Goal: Information Seeking & Learning: Learn about a topic

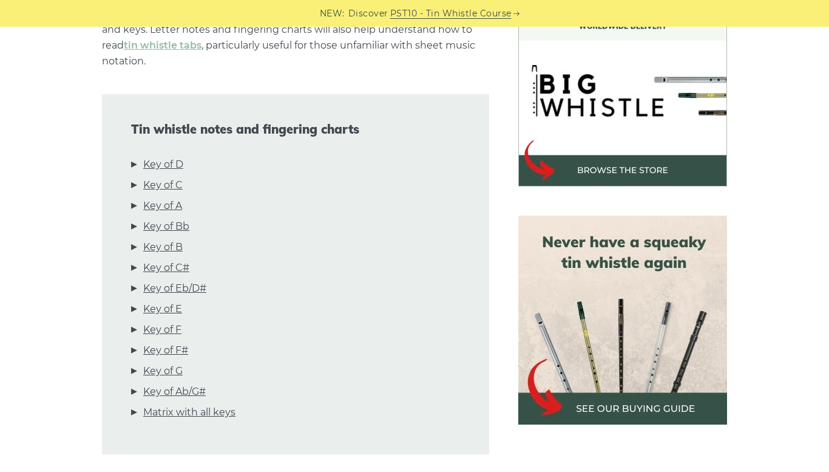
click at [163, 301] on link "Key of E" at bounding box center [162, 309] width 39 height 16
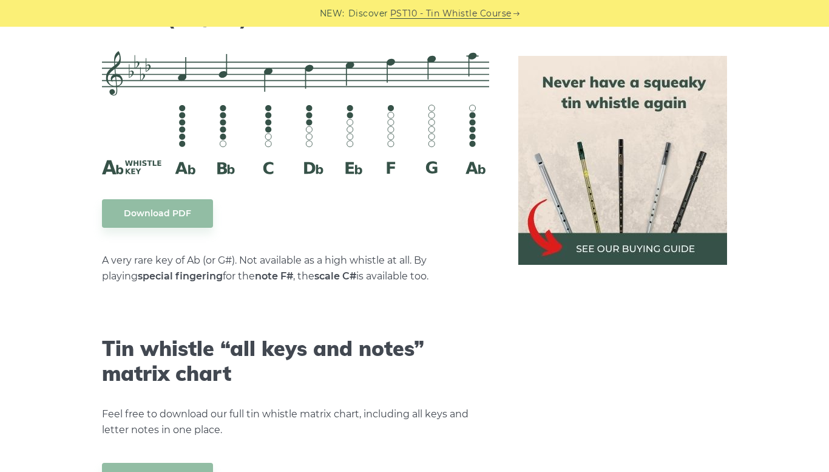
scroll to position [6692, 0]
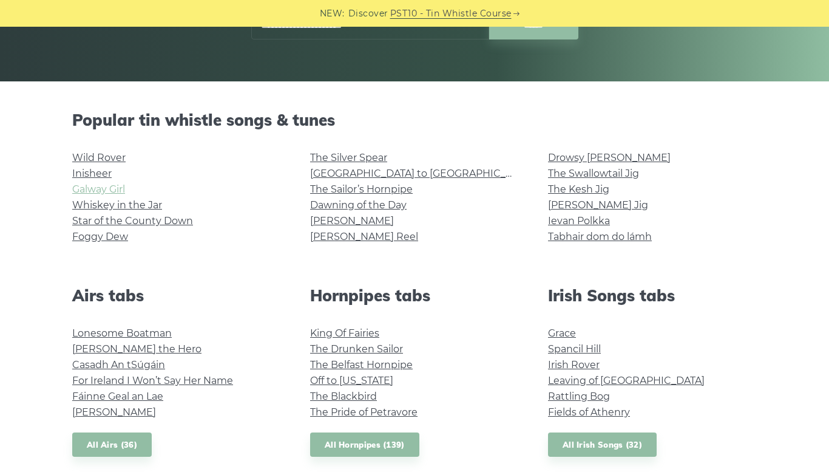
click at [110, 192] on link "Galway Girl" at bounding box center [98, 189] width 53 height 12
click at [566, 330] on link "Grace" at bounding box center [562, 333] width 28 height 12
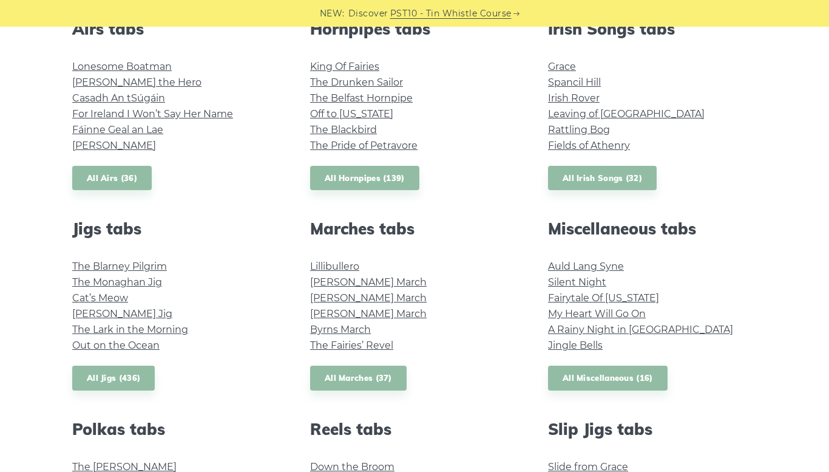
scroll to position [504, 0]
click at [574, 147] on link "Fields of Athenry" at bounding box center [589, 145] width 82 height 12
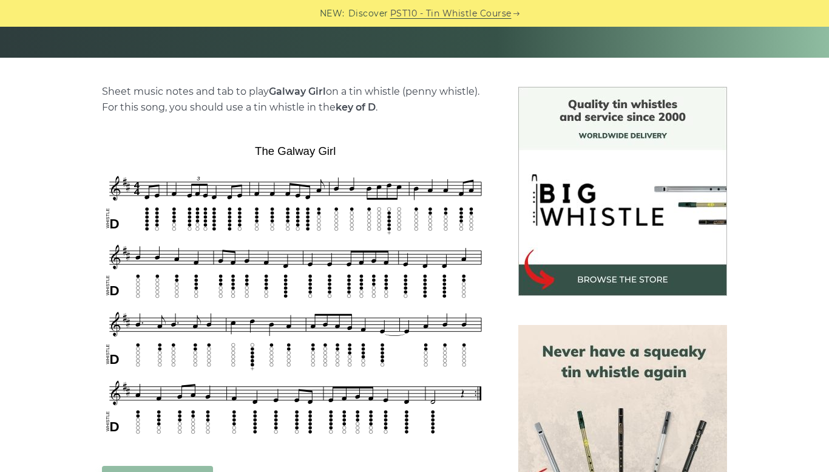
scroll to position [262, 0]
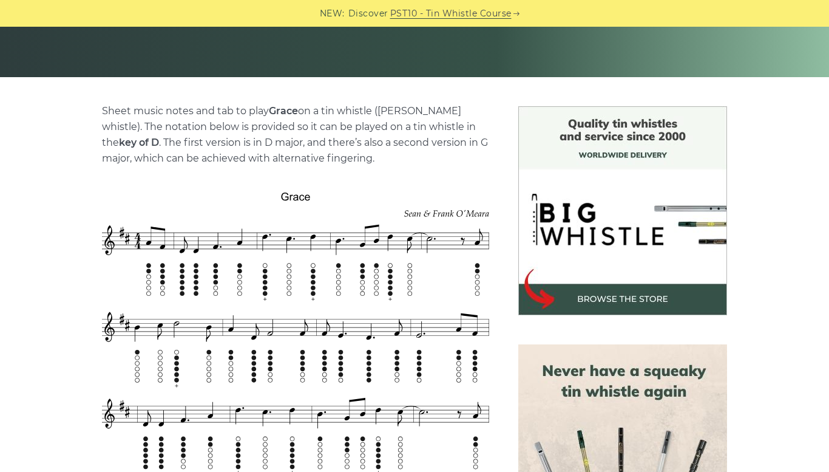
scroll to position [245, 0]
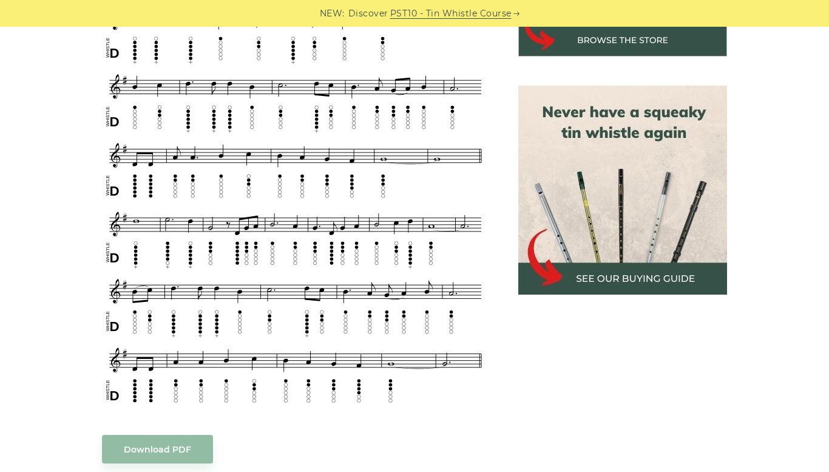
scroll to position [501, 0]
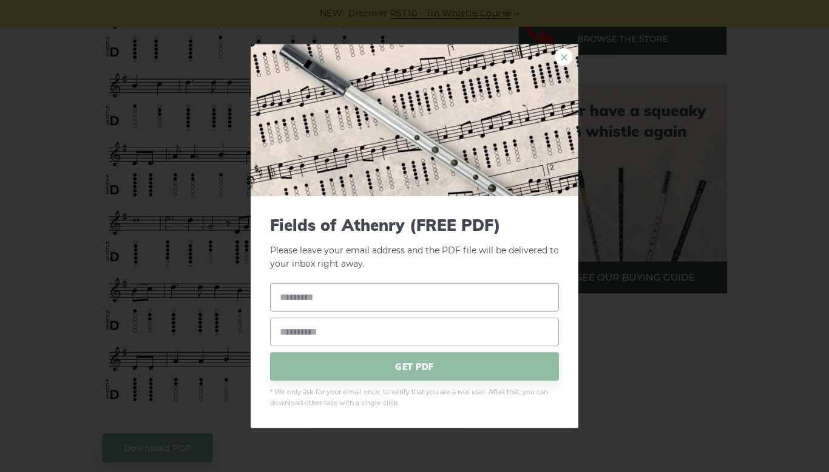
click at [561, 63] on link "×" at bounding box center [564, 56] width 18 height 18
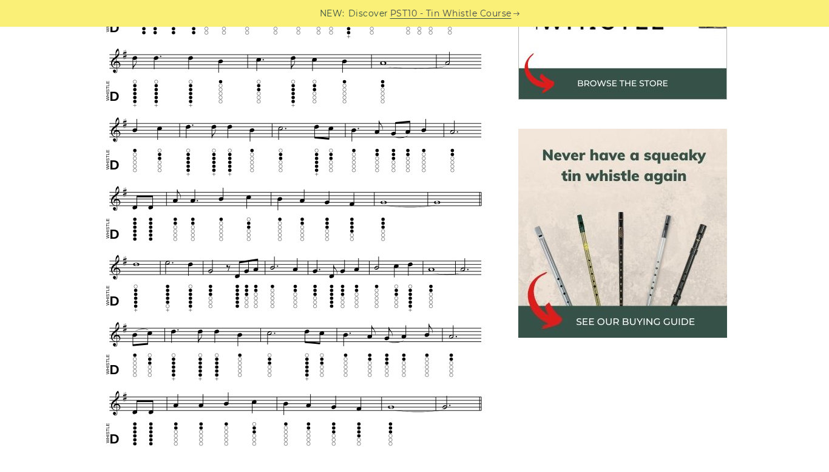
scroll to position [456, 0]
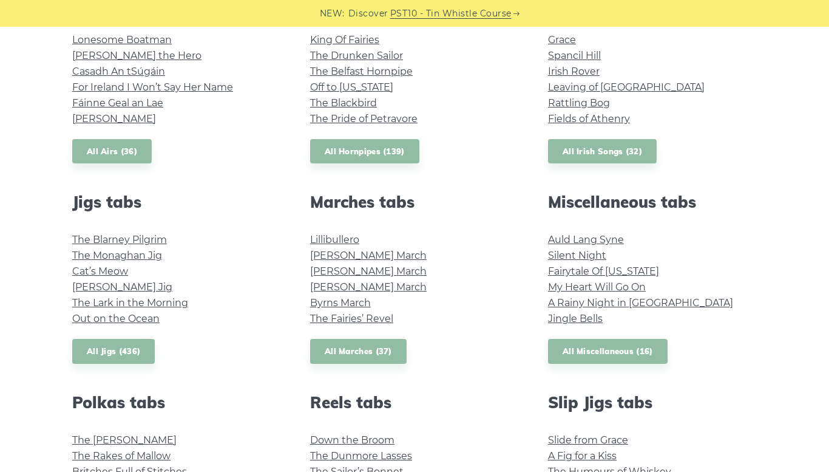
scroll to position [548, 0]
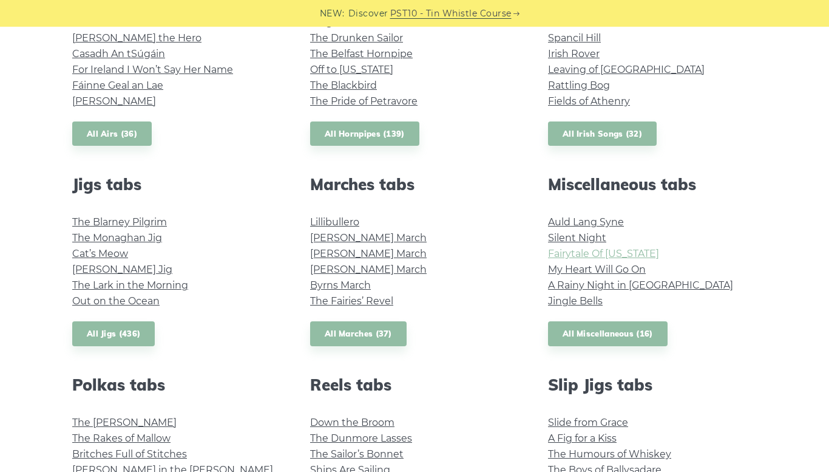
click at [622, 253] on link "Fairytale Of [US_STATE]" at bounding box center [603, 254] width 111 height 12
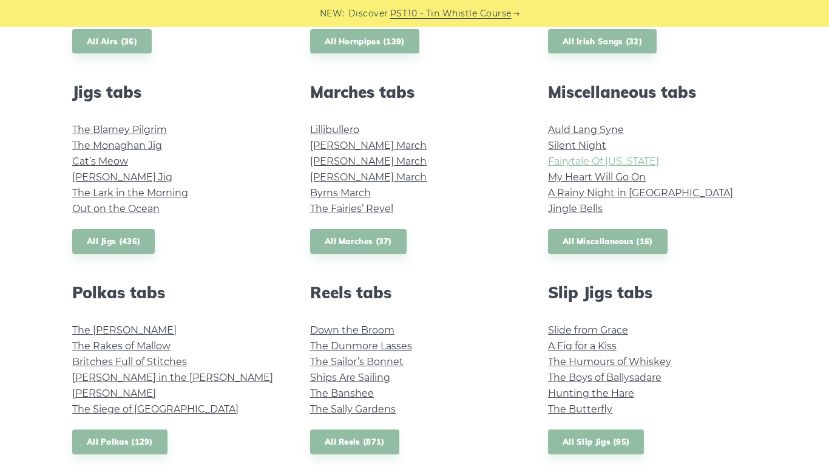
scroll to position [658, 0]
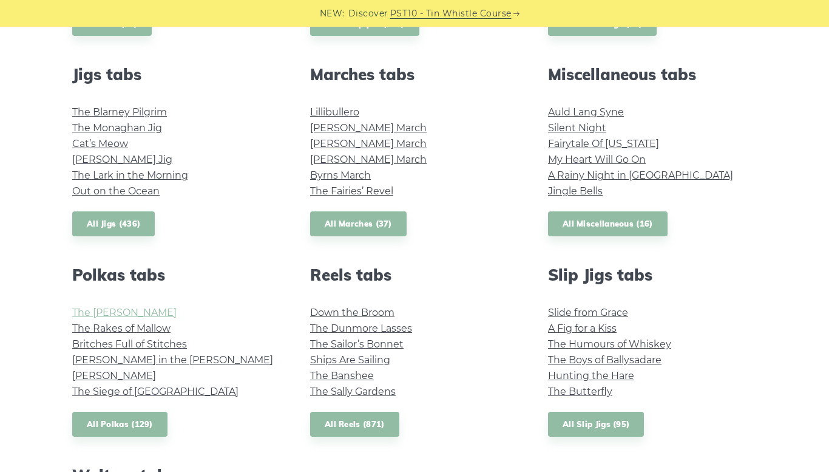
click at [130, 313] on link "The [PERSON_NAME]" at bounding box center [124, 313] width 104 height 12
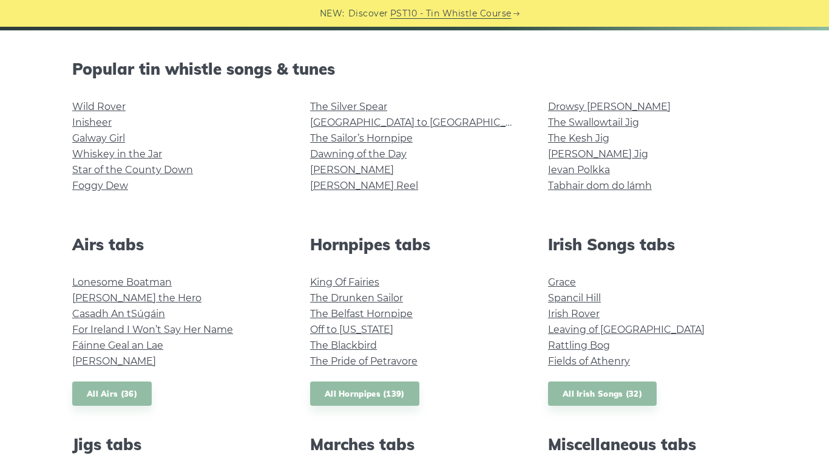
scroll to position [0, 0]
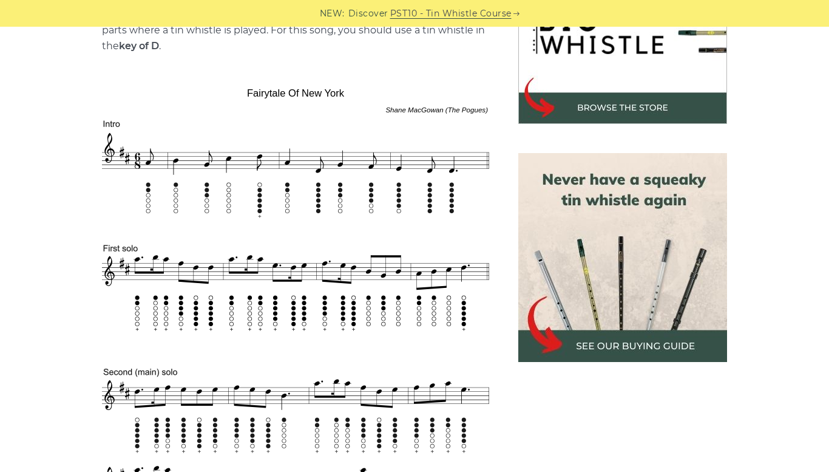
scroll to position [441, 0]
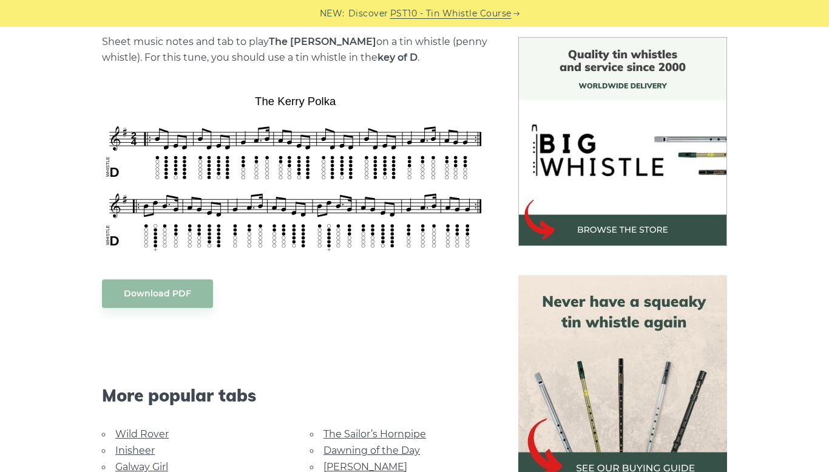
scroll to position [284, 0]
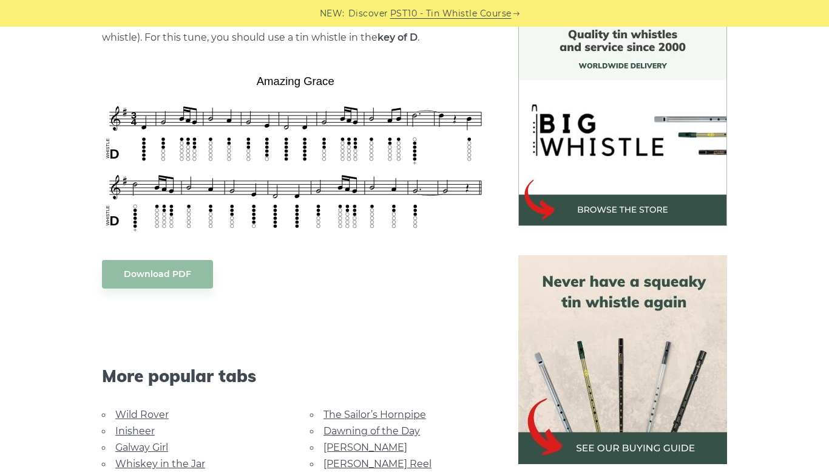
scroll to position [388, 0]
